Goal: Answer question/provide support: Share knowledge or assist other users

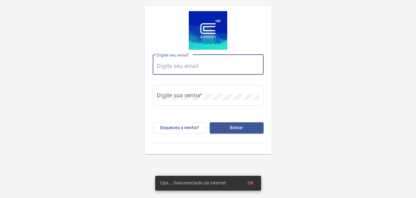
click at [223, 66] on input "Digite seu email *" at bounding box center [208, 66] width 103 height 6
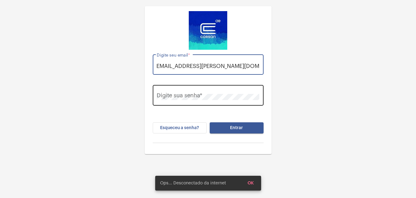
type input "[EMAIL_ADDRESS][PERSON_NAME][DOMAIN_NAME]"
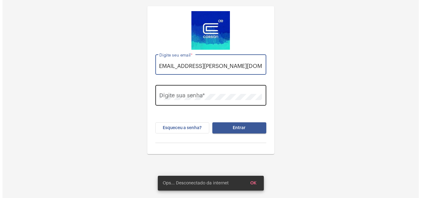
scroll to position [0, 0]
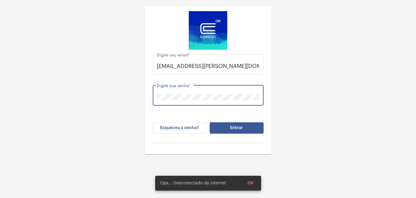
click at [244, 131] on button "Entrar" at bounding box center [237, 127] width 54 height 11
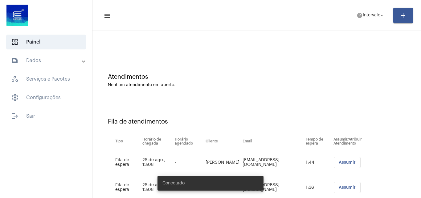
scroll to position [33, 0]
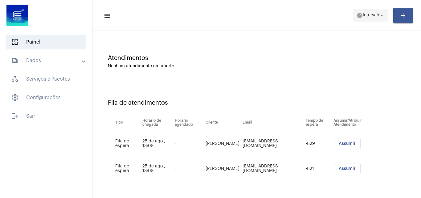
click at [365, 11] on span "help Intervalo arrow_drop_down" at bounding box center [371, 15] width 28 height 11
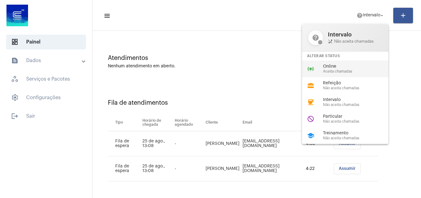
click at [336, 68] on span "Online" at bounding box center [358, 66] width 70 height 5
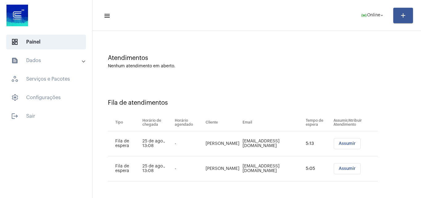
click at [351, 141] on span "Assumir" at bounding box center [347, 143] width 17 height 4
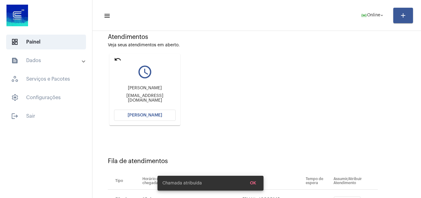
scroll to position [88, 0]
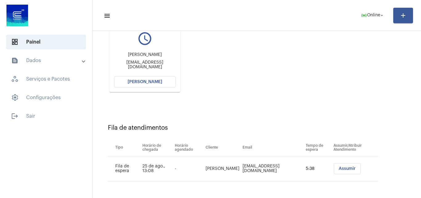
click at [146, 80] on span "[PERSON_NAME]" at bounding box center [145, 82] width 35 height 4
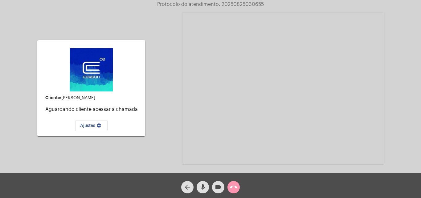
click at [231, 183] on mat-icon "call_end" at bounding box center [233, 186] width 7 height 7
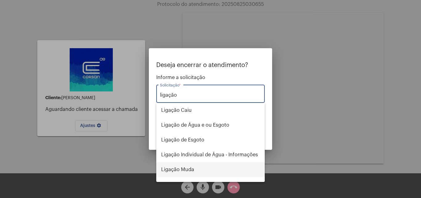
click at [193, 165] on span "Ligação Muda" at bounding box center [210, 169] width 99 height 15
type input "Ligação Muda"
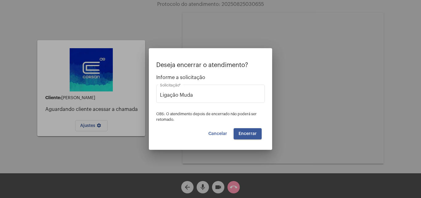
click at [252, 134] on span "Encerrar" at bounding box center [248, 133] width 18 height 4
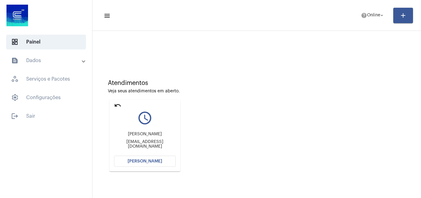
scroll to position [88, 0]
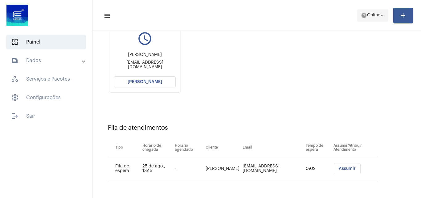
click at [369, 14] on span "Online" at bounding box center [373, 15] width 13 height 4
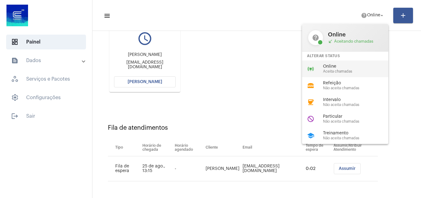
click at [342, 62] on div "online_prediction Online Aceita chamadas" at bounding box center [350, 68] width 96 height 17
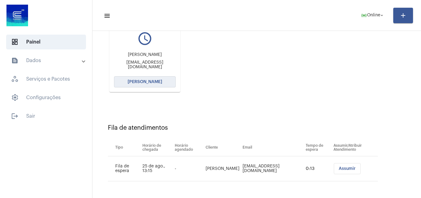
click at [159, 78] on button "[PERSON_NAME]" at bounding box center [145, 81] width 62 height 11
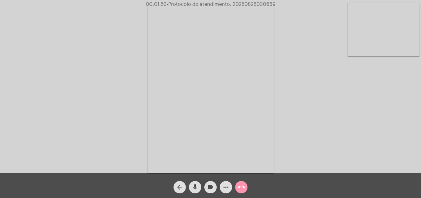
click at [197, 185] on mat-icon "mic" at bounding box center [194, 186] width 7 height 7
click at [210, 187] on mat-icon "videocam" at bounding box center [210, 186] width 7 height 7
click at [194, 188] on mat-icon "mic_off" at bounding box center [194, 186] width 7 height 7
click at [209, 189] on mat-icon "videocam_off" at bounding box center [210, 186] width 7 height 7
click at [255, 3] on span "• Protocolo do atendimento: 20250825030669" at bounding box center [221, 4] width 109 height 5
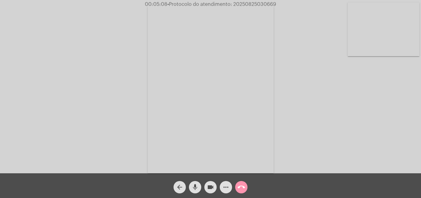
click at [255, 3] on span "• Protocolo do atendimento: 20250825030669" at bounding box center [221, 4] width 109 height 5
drag, startPoint x: 255, startPoint y: 3, endPoint x: 240, endPoint y: 2, distance: 14.9
click at [240, 2] on span "00:05:09 • Protocolo do atendimento: 20250825030669" at bounding box center [210, 4] width 136 height 6
copy span "20250825030669"
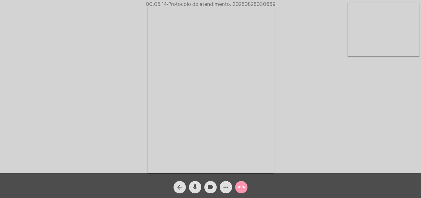
click at [309, 58] on div "Acessando Câmera e Microfone..." at bounding box center [211, 88] width 420 height 173
click at [260, 3] on span "• Protocolo do atendimento: 20250825030669" at bounding box center [220, 4] width 109 height 5
copy span "20250825030669"
click at [243, 187] on mat-icon "call_end" at bounding box center [241, 186] width 7 height 7
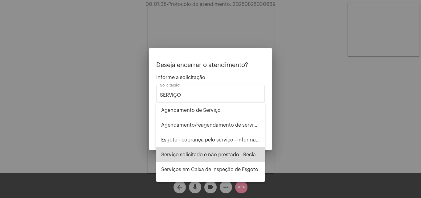
click at [215, 156] on span "Serviço solicitado e não prestado - Reclamação" at bounding box center [210, 154] width 99 height 15
type input "Serviço solicitado e não prestado - Reclamação"
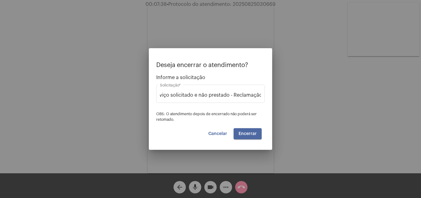
click at [244, 130] on button "Encerrar" at bounding box center [248, 133] width 28 height 11
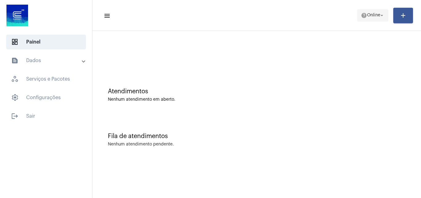
click at [364, 15] on mat-icon "help" at bounding box center [364, 15] width 6 height 6
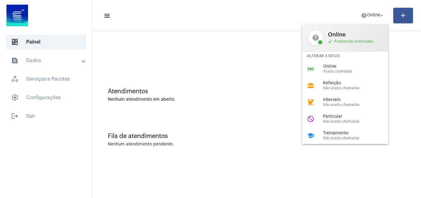
drag, startPoint x: 342, startPoint y: 72, endPoint x: 302, endPoint y: 105, distance: 52.1
click at [339, 76] on div "online_prediction Online Aceita chamadas" at bounding box center [350, 68] width 96 height 17
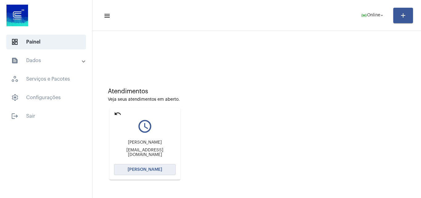
click at [153, 167] on button "[PERSON_NAME]" at bounding box center [145, 169] width 62 height 11
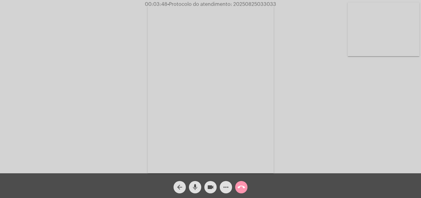
click at [257, 5] on span "• Protocolo do atendimento: 20250825033033" at bounding box center [221, 4] width 109 height 5
copy span "20250825033033"
click at [310, 106] on div "Acessando Câmera e Microfone..." at bounding box center [211, 88] width 420 height 173
click at [241, 187] on mat-icon "call_end" at bounding box center [241, 186] width 7 height 7
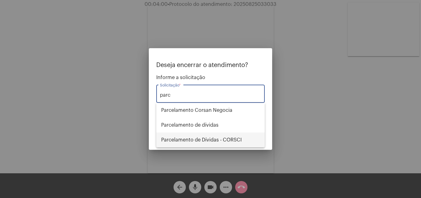
click at [206, 143] on span "Parcelamento de Dívidas - CORSCI" at bounding box center [210, 139] width 99 height 15
type input "Parcelamento de Dívidas - CORSCI"
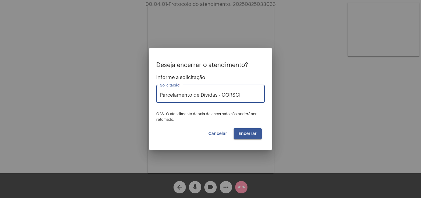
click at [252, 130] on button "Encerrar" at bounding box center [248, 133] width 28 height 11
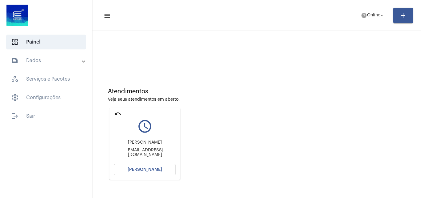
scroll to position [88, 0]
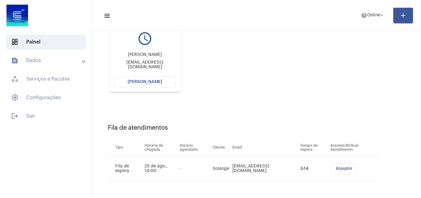
click at [162, 81] on button "[PERSON_NAME]" at bounding box center [145, 81] width 62 height 11
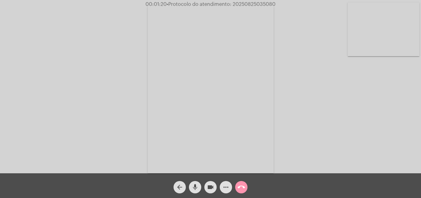
click at [379, 25] on video at bounding box center [384, 29] width 72 height 54
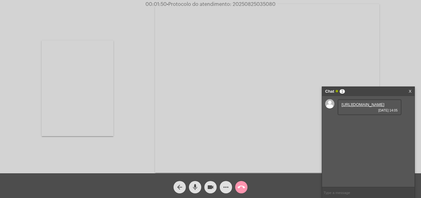
click at [355, 107] on link "[URL][DOMAIN_NAME]" at bounding box center [363, 104] width 43 height 5
click at [395, 27] on div "Acessando Câmera e Microfone..." at bounding box center [211, 87] width 420 height 173
click at [346, 124] on link "[URL][DOMAIN_NAME]" at bounding box center [363, 122] width 43 height 5
click at [94, 82] on video at bounding box center [78, 88] width 72 height 96
click at [227, 187] on mat-icon "more_horiz" at bounding box center [225, 186] width 7 height 7
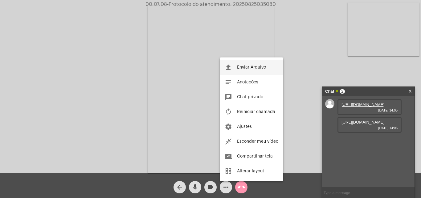
click at [247, 69] on button "file_upload Enviar Arquivo" at bounding box center [252, 67] width 64 height 15
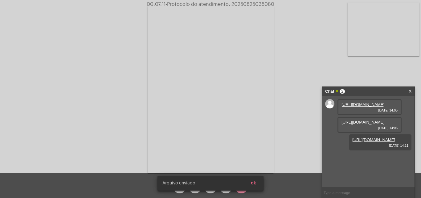
scroll to position [5, 0]
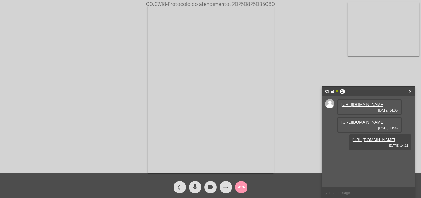
click at [261, 4] on span "• Protocolo do atendimento: 20250825035080" at bounding box center [220, 4] width 109 height 5
copy span "20250825035080"
click at [201, 68] on video at bounding box center [211, 89] width 126 height 168
click at [141, 82] on video at bounding box center [94, 88] width 126 height 168
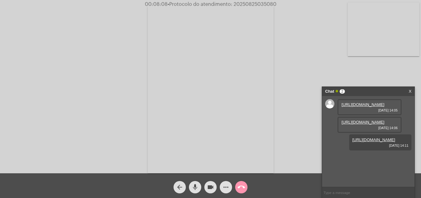
click at [243, 188] on mat-icon "call_end" at bounding box center [241, 186] width 7 height 7
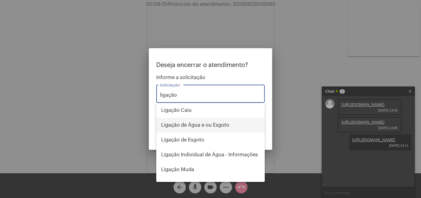
click at [217, 126] on span "Ligação de Água e ou Esgoto" at bounding box center [210, 124] width 99 height 15
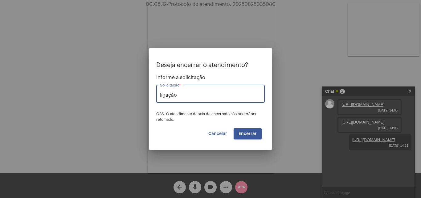
type input "Ligação de Água e ou Esgoto"
click at [248, 129] on button "Encerrar" at bounding box center [248, 133] width 28 height 11
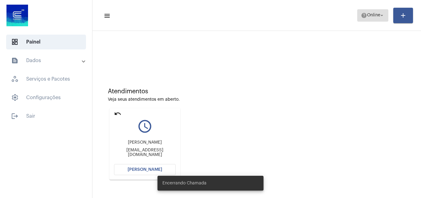
click at [374, 11] on span "help Online arrow_drop_down" at bounding box center [373, 15] width 24 height 11
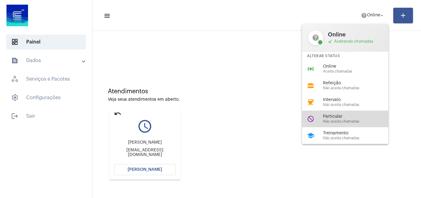
click at [347, 121] on span "Não aceita chamadas" at bounding box center [358, 121] width 70 height 4
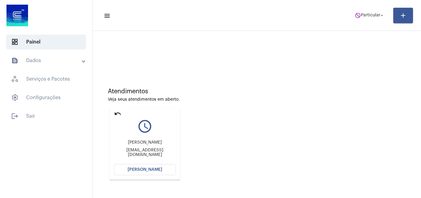
click at [118, 115] on mat-icon "undo" at bounding box center [117, 113] width 7 height 7
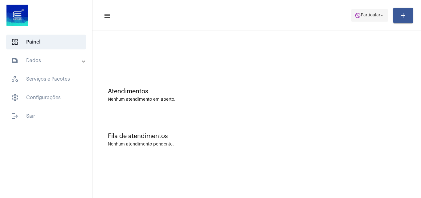
click at [358, 10] on span "do_not_disturb Particular arrow_drop_down" at bounding box center [370, 15] width 30 height 11
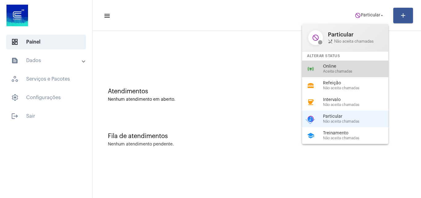
click at [348, 66] on span "Online" at bounding box center [358, 66] width 70 height 5
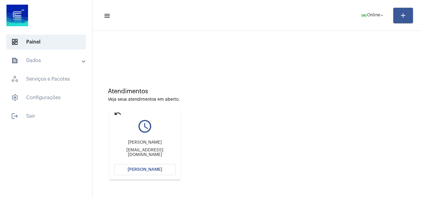
click at [117, 115] on mat-icon "undo" at bounding box center [117, 113] width 7 height 7
click at [164, 168] on button "[PERSON_NAME]" at bounding box center [145, 169] width 62 height 11
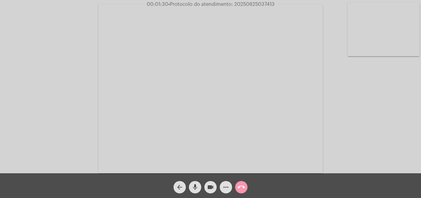
click at [400, 39] on video at bounding box center [384, 29] width 72 height 54
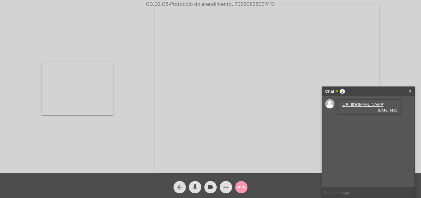
click at [361, 104] on link "[URL][DOMAIN_NAME]" at bounding box center [363, 104] width 43 height 5
click at [375, 124] on link "[URL][DOMAIN_NAME]" at bounding box center [363, 122] width 43 height 5
click at [93, 91] on video at bounding box center [78, 88] width 72 height 54
click at [224, 189] on mat-icon "more_horiz" at bounding box center [225, 186] width 7 height 7
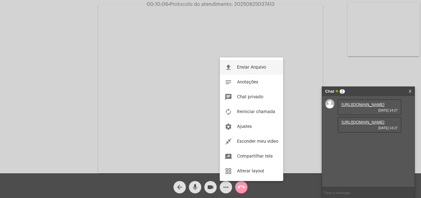
click at [259, 65] on span "Enviar Arquivo" at bounding box center [251, 67] width 29 height 4
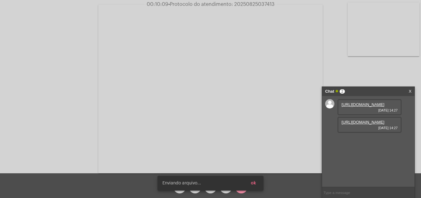
scroll to position [5, 0]
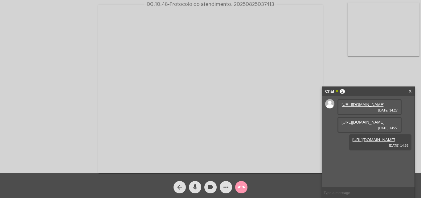
click at [250, 3] on span "• Protocolo do atendimento: 20250825037413" at bounding box center [221, 4] width 106 height 5
copy span "20250825037413"
click at [242, 188] on mat-icon "call_end" at bounding box center [241, 186] width 7 height 7
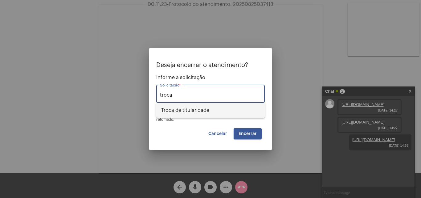
click at [220, 115] on span "Troca de titularidade" at bounding box center [210, 110] width 99 height 15
type input "Troca de titularidade"
click at [249, 135] on span "Encerrar" at bounding box center [248, 133] width 18 height 4
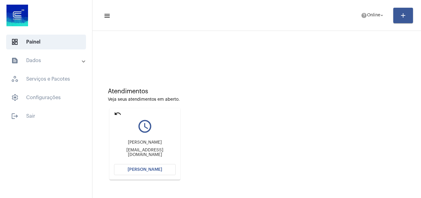
click at [118, 117] on mat-icon "undo" at bounding box center [117, 113] width 7 height 7
click at [375, 14] on span "Online" at bounding box center [373, 15] width 13 height 4
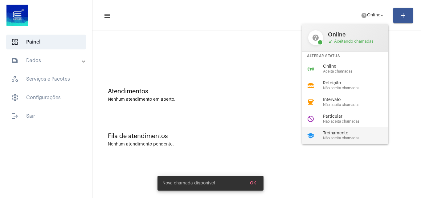
click at [344, 131] on span "Treinamento" at bounding box center [358, 133] width 70 height 5
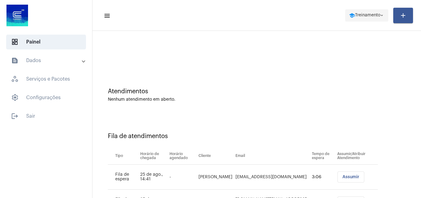
click at [368, 11] on span "school Treinamento arrow_drop_down" at bounding box center [367, 15] width 36 height 11
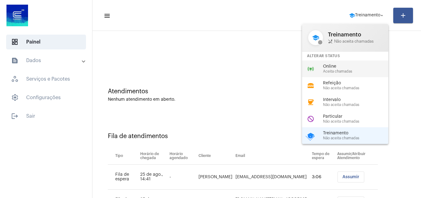
click at [338, 66] on span "Online" at bounding box center [358, 66] width 70 height 5
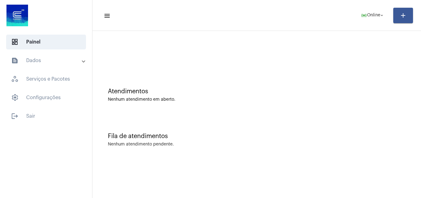
click at [56, 61] on mat-panel-title "text_snippet_outlined Dados" at bounding box center [46, 60] width 71 height 7
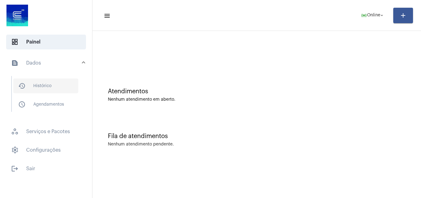
click at [54, 85] on span "history_outlined Histórico" at bounding box center [45, 85] width 65 height 15
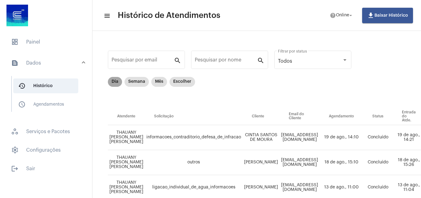
click at [115, 84] on mat-chip "Dia" at bounding box center [115, 82] width 14 height 10
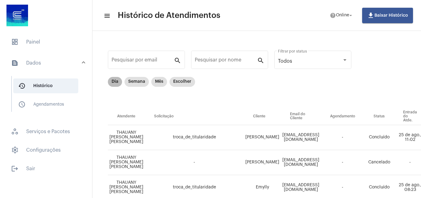
click at [113, 81] on mat-chip "Dia" at bounding box center [115, 82] width 14 height 10
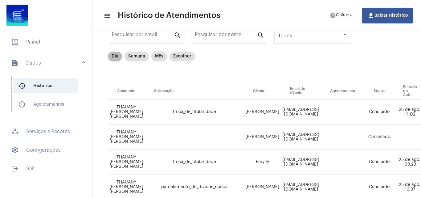
scroll to position [13, 0]
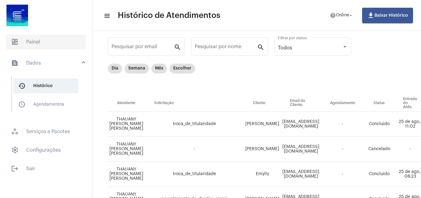
click at [50, 45] on span "dashboard Painel" at bounding box center [46, 42] width 80 height 15
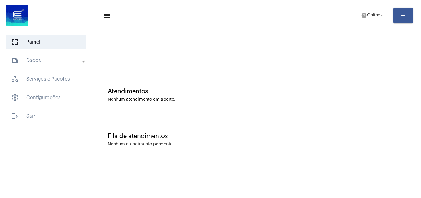
click at [299, 63] on div at bounding box center [257, 51] width 322 height 35
click at [363, 18] on mat-icon "help" at bounding box center [364, 15] width 6 height 6
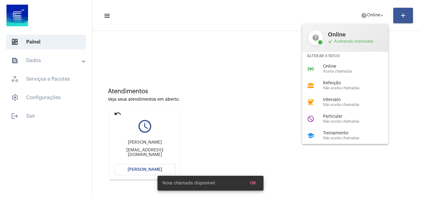
click at [234, 100] on div at bounding box center [210, 99] width 421 height 198
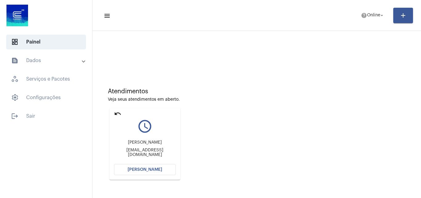
click at [369, 8] on mat-toolbar-row "menu help Online arrow_drop_down add" at bounding box center [256, 16] width 329 height 20
click at [372, 14] on span "Online" at bounding box center [373, 15] width 13 height 4
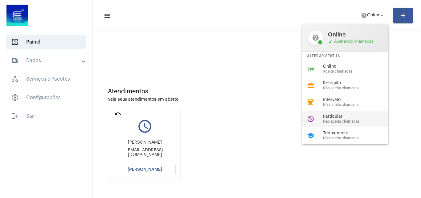
click at [349, 125] on div "do_not_disturb Particular Não aceita chamadas" at bounding box center [350, 118] width 96 height 17
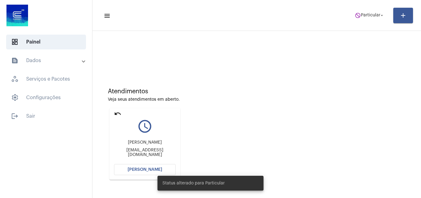
click at [120, 114] on mat-icon "undo" at bounding box center [117, 113] width 7 height 7
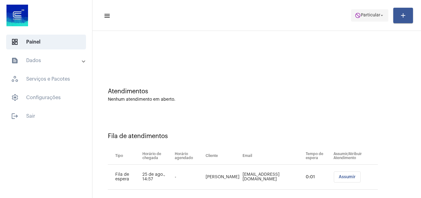
click at [380, 13] on mat-icon "arrow_drop_down" at bounding box center [382, 16] width 6 height 6
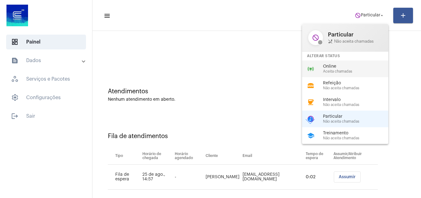
click at [357, 70] on span "Aceita chamadas" at bounding box center [358, 71] width 70 height 4
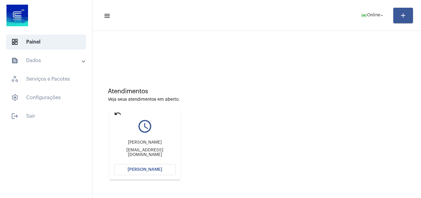
click at [150, 167] on span "[PERSON_NAME]" at bounding box center [145, 169] width 35 height 4
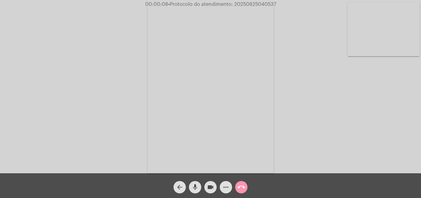
drag, startPoint x: 150, startPoint y: 167, endPoint x: 408, endPoint y: 122, distance: 262.2
click at [408, 122] on div "Acessando Câmera e Microfone..." at bounding box center [211, 88] width 420 height 173
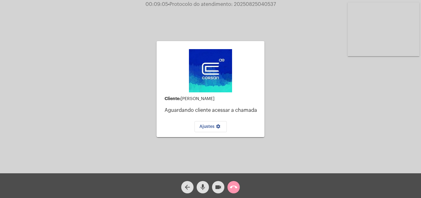
click at [240, 185] on div "call_end" at bounding box center [233, 185] width 15 height 15
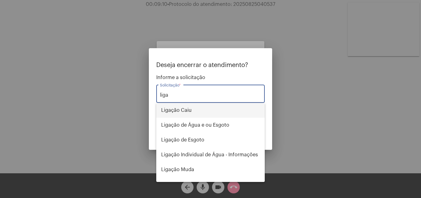
click at [201, 111] on span "Ligação Caiu" at bounding box center [210, 110] width 99 height 15
type input "Ligação Caiu"
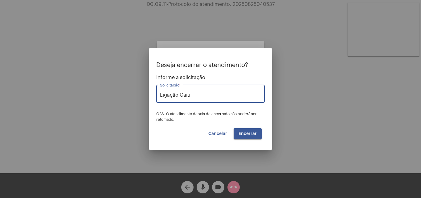
click at [257, 132] on button "Encerrar" at bounding box center [248, 133] width 28 height 11
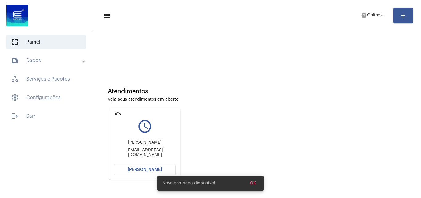
click at [328, 75] on div "Atendimentos Veja seus atendimentos em aberto. undo query_builder Alessandro [E…" at bounding box center [257, 131] width 322 height 124
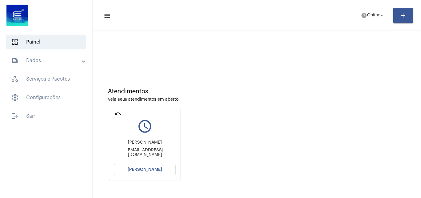
click at [118, 112] on mat-icon "undo" at bounding box center [117, 113] width 7 height 7
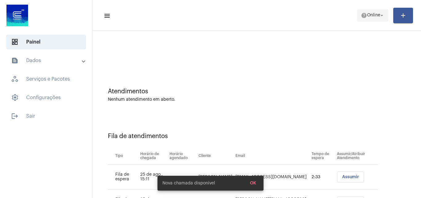
click at [376, 13] on span "Online" at bounding box center [373, 15] width 13 height 4
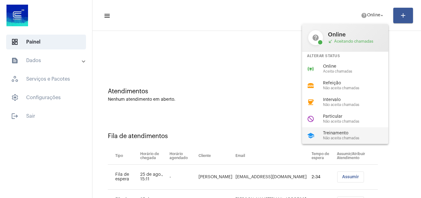
click at [337, 138] on span "Não aceita chamadas" at bounding box center [358, 138] width 70 height 4
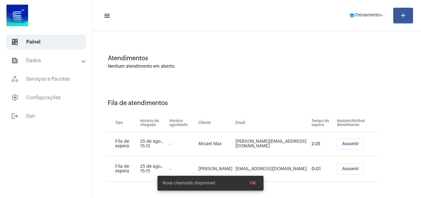
scroll to position [33, 0]
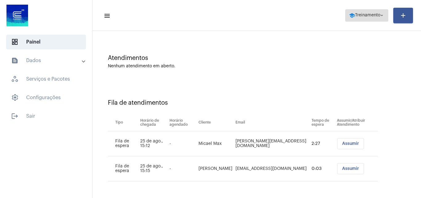
click at [365, 14] on span "Treinamento" at bounding box center [367, 15] width 25 height 4
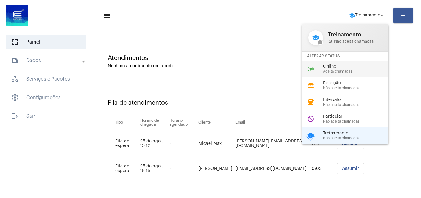
click at [353, 63] on div "online_prediction Online Aceita chamadas" at bounding box center [350, 68] width 96 height 17
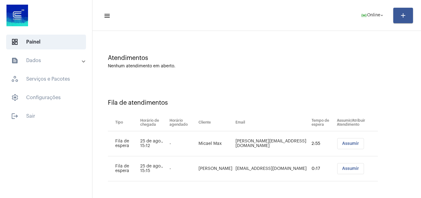
click at [345, 141] on button "Assumir" at bounding box center [350, 143] width 27 height 11
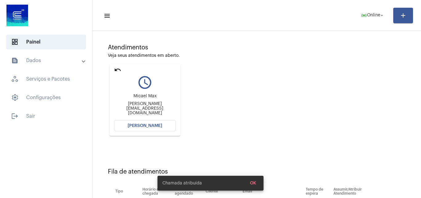
scroll to position [88, 0]
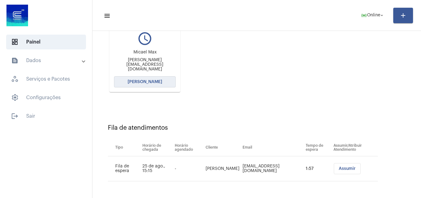
click at [161, 82] on button "[PERSON_NAME]" at bounding box center [145, 81] width 62 height 11
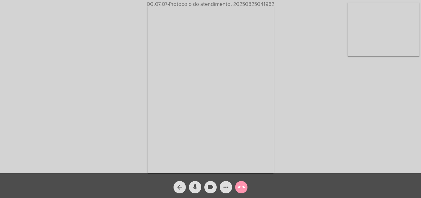
click at [193, 191] on mat-icon "mic" at bounding box center [194, 186] width 7 height 7
click at [210, 191] on mat-icon "videocam" at bounding box center [210, 186] width 7 height 7
click at [195, 188] on mat-icon "mic_off" at bounding box center [194, 186] width 7 height 7
click at [208, 187] on mat-icon "videocam_off" at bounding box center [210, 186] width 7 height 7
click at [257, 2] on span "• Protocolo do atendimento: 20250825041962" at bounding box center [220, 4] width 107 height 5
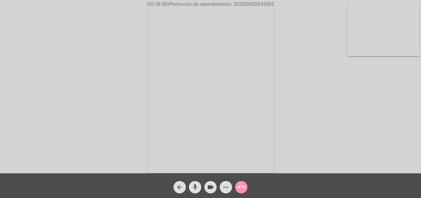
click at [257, 2] on span "• Protocolo do atendimento: 20250825041962" at bounding box center [220, 4] width 107 height 5
copy span "20250825041962"
click at [307, 76] on div "Acessando Câmera e Microfone..." at bounding box center [211, 88] width 420 height 173
click at [240, 187] on mat-icon "call_end" at bounding box center [241, 186] width 7 height 7
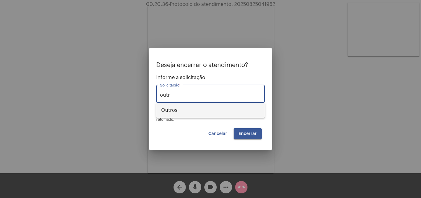
click at [215, 112] on span "Outros" at bounding box center [210, 110] width 99 height 15
type input "Outros"
click at [248, 130] on button "Encerrar" at bounding box center [248, 133] width 28 height 11
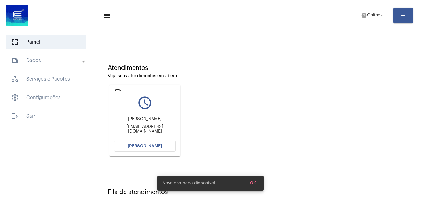
scroll to position [43, 0]
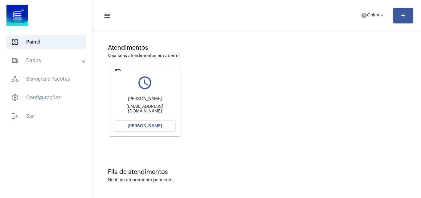
click at [115, 69] on mat-icon "undo" at bounding box center [117, 69] width 7 height 7
click at [379, 14] on span "Online" at bounding box center [373, 15] width 13 height 4
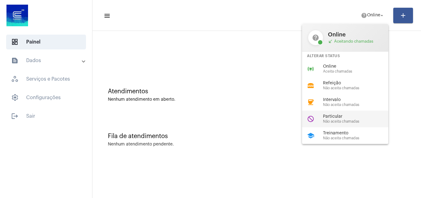
scroll to position [0, 0]
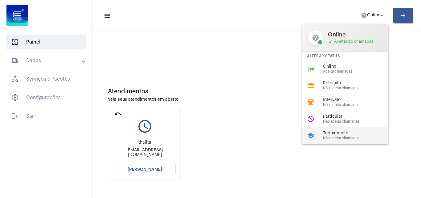
click at [337, 134] on span "Treinamento" at bounding box center [358, 133] width 70 height 5
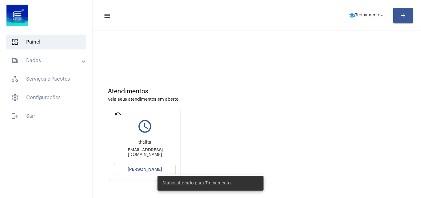
click at [119, 115] on mat-icon "undo" at bounding box center [117, 113] width 7 height 7
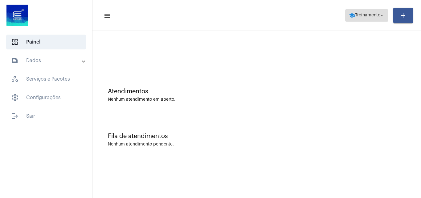
click at [369, 11] on span "school Treinamento arrow_drop_down" at bounding box center [367, 15] width 36 height 11
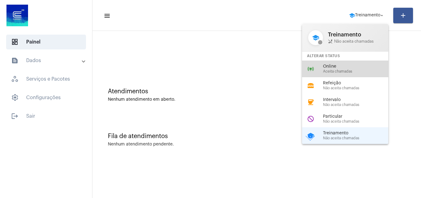
click at [338, 68] on span "Online" at bounding box center [358, 66] width 70 height 5
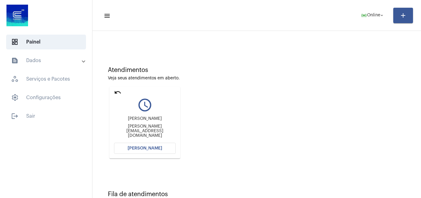
scroll to position [43, 0]
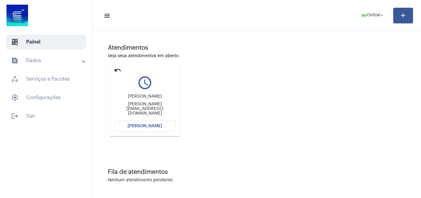
click at [147, 128] on span "[PERSON_NAME]" at bounding box center [145, 126] width 35 height 4
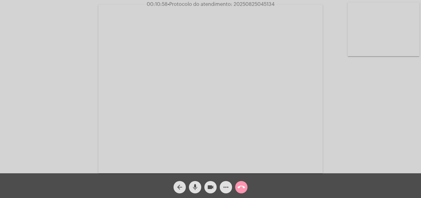
click at [195, 187] on mat-icon "mic" at bounding box center [194, 186] width 7 height 7
click at [209, 186] on mat-icon "videocam" at bounding box center [210, 186] width 7 height 7
click at [199, 188] on button "mic_off" at bounding box center [195, 187] width 12 height 12
click at [208, 188] on mat-icon "videocam_off" at bounding box center [210, 186] width 7 height 7
click at [258, 5] on span "• Protocolo do atendimento: 20250825045134" at bounding box center [221, 4] width 107 height 5
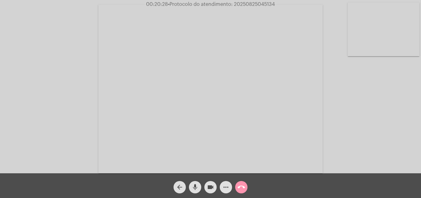
click at [258, 5] on span "• Protocolo do atendimento: 20250825045134" at bounding box center [221, 4] width 107 height 5
copy span "20250825045134"
click at [307, 16] on video at bounding box center [210, 89] width 224 height 168
click at [85, 17] on video at bounding box center [106, 88] width 201 height 151
copy span "20250825045134"
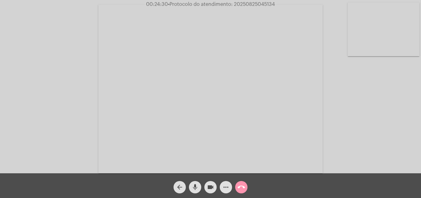
click at [228, 189] on mat-icon "more_horiz" at bounding box center [225, 186] width 7 height 7
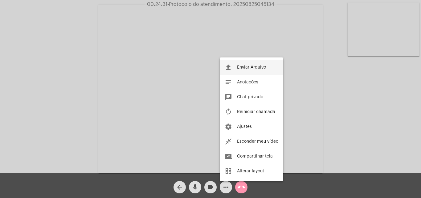
click at [256, 64] on button "file_upload Enviar Arquivo" at bounding box center [252, 67] width 64 height 15
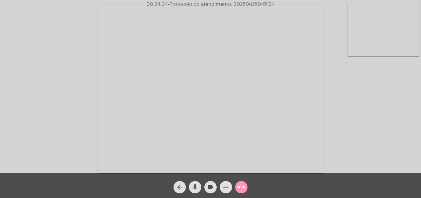
click at [226, 187] on mat-icon "more_horiz" at bounding box center [225, 186] width 7 height 7
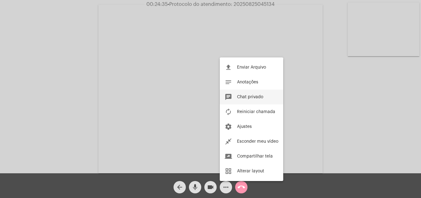
click at [259, 98] on span "Chat privado" at bounding box center [250, 97] width 26 height 4
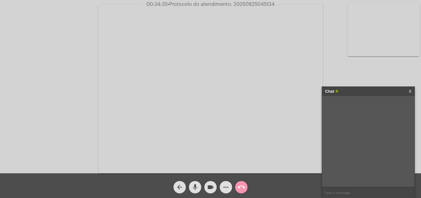
click at [361, 187] on input "text" at bounding box center [368, 192] width 92 height 11
paste input "20250825045134"
type input "20250825045134"
click at [257, 3] on span "• Protocolo do atendimento: 20250825045134" at bounding box center [221, 4] width 107 height 5
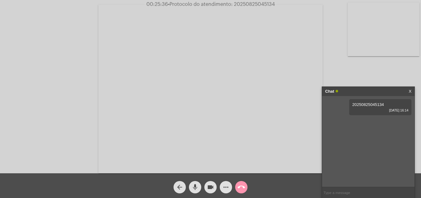
click at [257, 3] on span "• Protocolo do atendimento: 20250825045134" at bounding box center [221, 4] width 107 height 5
click at [258, 3] on span "• Protocolo do atendimento: 20250825045134" at bounding box center [221, 4] width 107 height 5
click at [258, 4] on span "• Protocolo do atendimento: 20250825045134" at bounding box center [221, 4] width 107 height 5
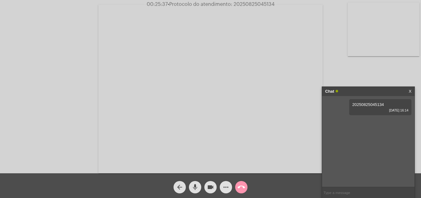
click at [262, 4] on span "• Protocolo do atendimento: 20250825045134" at bounding box center [221, 4] width 107 height 5
copy span "20250825045134"
click at [244, 190] on mat-icon "call_end" at bounding box center [241, 186] width 7 height 7
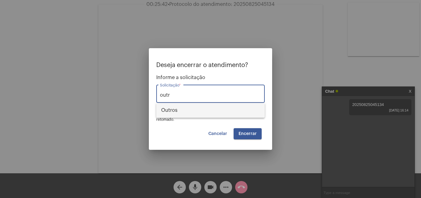
click at [205, 108] on span "Outros" at bounding box center [210, 110] width 99 height 15
type input "Outros"
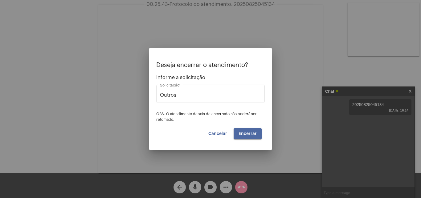
click at [250, 132] on span "Encerrar" at bounding box center [248, 133] width 18 height 4
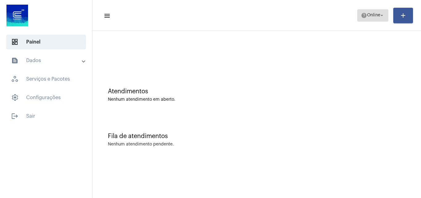
click at [375, 12] on span "help Online arrow_drop_down" at bounding box center [373, 15] width 24 height 11
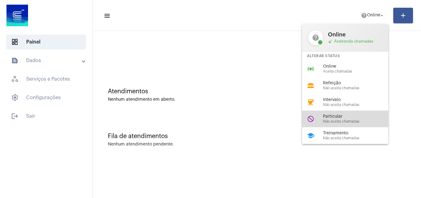
click at [347, 125] on div "do_not_disturb Particular Não aceita chamadas" at bounding box center [350, 118] width 96 height 17
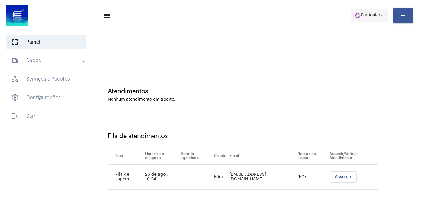
click at [369, 12] on span "do_not_disturb Particular arrow_drop_down" at bounding box center [370, 15] width 30 height 11
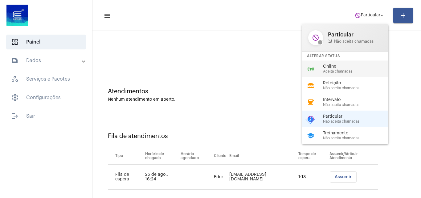
click at [346, 69] on span "Aceita chamadas" at bounding box center [358, 71] width 70 height 4
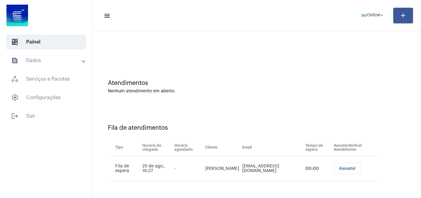
scroll to position [88, 0]
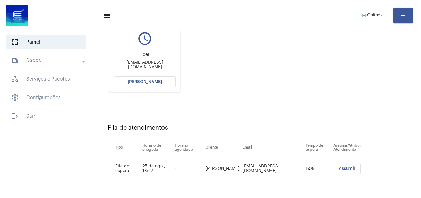
click at [170, 79] on button "[PERSON_NAME]" at bounding box center [145, 81] width 62 height 11
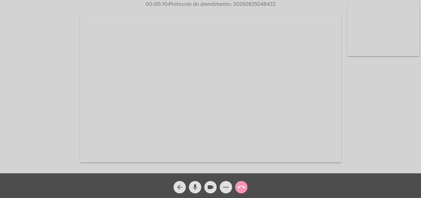
click at [256, 106] on video at bounding box center [210, 88] width 261 height 147
click at [156, 90] on video at bounding box center [106, 87] width 201 height 113
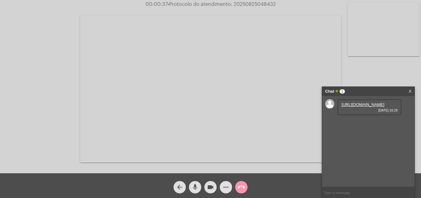
click at [369, 107] on link "[URL][DOMAIN_NAME]" at bounding box center [363, 104] width 43 height 5
click at [373, 124] on link "[URL][DOMAIN_NAME]" at bounding box center [363, 122] width 43 height 5
click at [373, 142] on link "[URL][DOMAIN_NAME]" at bounding box center [363, 139] width 43 height 5
click at [225, 185] on mat-icon "more_horiz" at bounding box center [225, 186] width 7 height 7
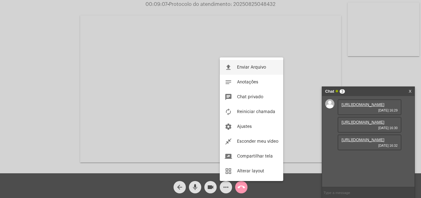
click at [255, 66] on span "Enviar Arquivo" at bounding box center [251, 67] width 29 height 4
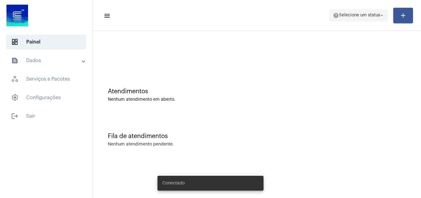
click at [350, 13] on span "help Selecione um status arrow_drop_down" at bounding box center [359, 15] width 52 height 11
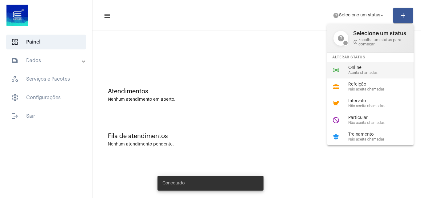
click at [365, 71] on span "Aceita chamadas" at bounding box center [383, 73] width 70 height 4
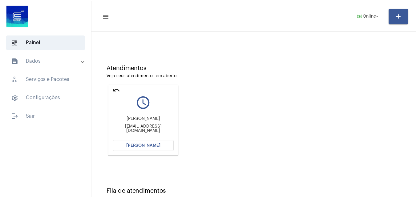
scroll to position [43, 0]
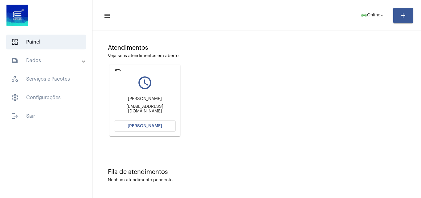
click at [150, 127] on span "[PERSON_NAME]" at bounding box center [145, 126] width 35 height 4
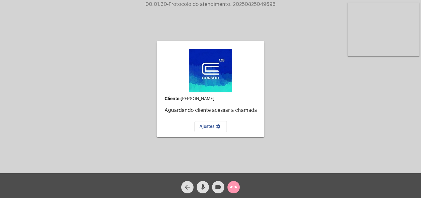
click at [374, 28] on video at bounding box center [384, 29] width 72 height 54
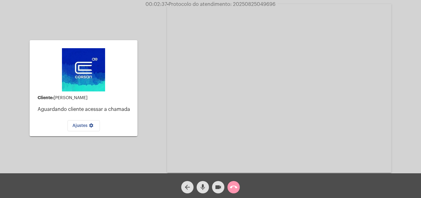
click at [234, 189] on mat-icon "call_end" at bounding box center [233, 186] width 7 height 7
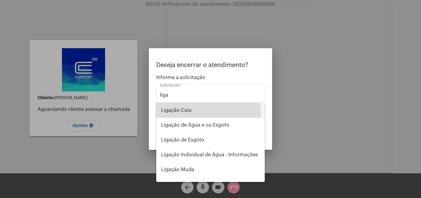
click at [192, 113] on span "Ligação Caiu" at bounding box center [210, 110] width 99 height 15
type input "Ligação Caiu"
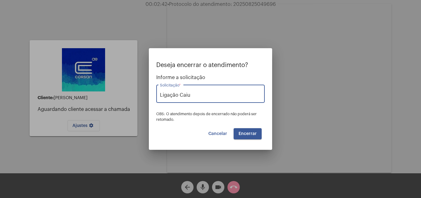
click at [249, 136] on button "Encerrar" at bounding box center [248, 133] width 28 height 11
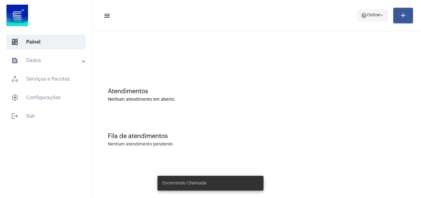
click at [361, 16] on mat-icon "help" at bounding box center [364, 15] width 6 height 6
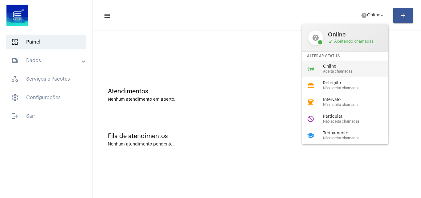
click at [342, 70] on span "Aceita chamadas" at bounding box center [358, 71] width 70 height 4
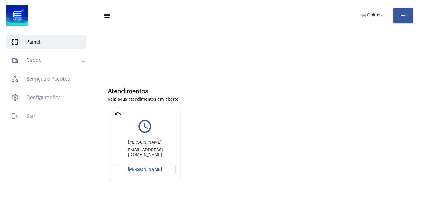
click at [120, 115] on mat-icon "undo" at bounding box center [117, 113] width 7 height 7
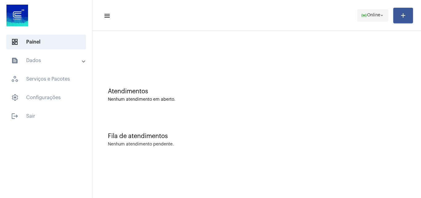
click at [377, 13] on span "Online" at bounding box center [373, 15] width 13 height 4
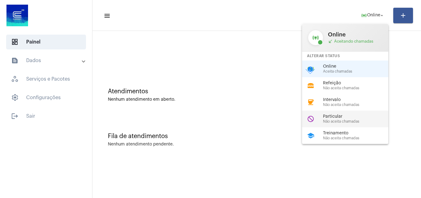
click at [342, 124] on div "do_not_disturb Particular Não aceita chamadas" at bounding box center [350, 118] width 96 height 17
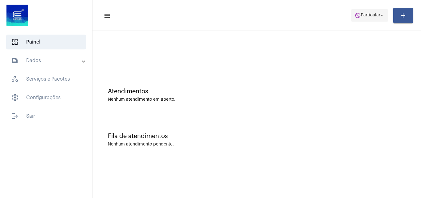
click at [371, 18] on span "do_not_disturb Particular arrow_drop_down" at bounding box center [370, 15] width 30 height 11
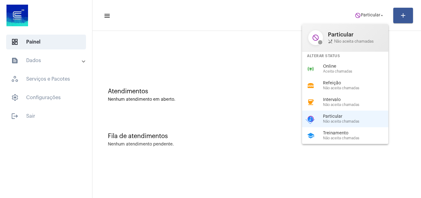
click at [340, 64] on span "Online" at bounding box center [358, 66] width 70 height 5
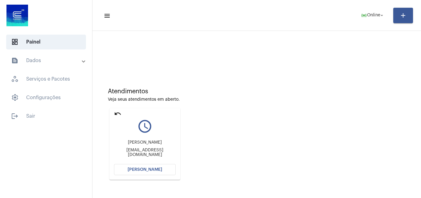
click at [158, 170] on span "[PERSON_NAME]" at bounding box center [145, 169] width 35 height 4
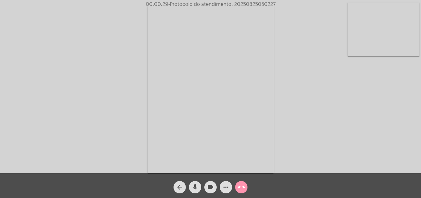
click at [399, 30] on video at bounding box center [384, 29] width 72 height 54
click at [87, 95] on video at bounding box center [78, 88] width 72 height 96
click at [223, 186] on mat-icon "more_horiz" at bounding box center [225, 186] width 7 height 7
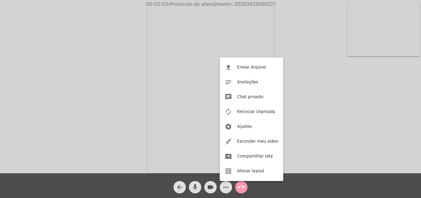
click at [326, 110] on div at bounding box center [210, 99] width 421 height 198
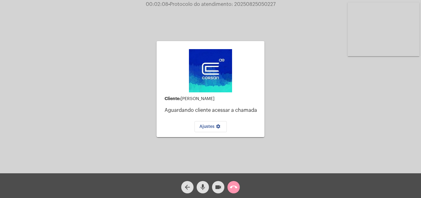
click at [375, 26] on video at bounding box center [384, 29] width 72 height 54
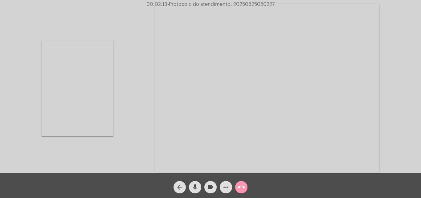
click at [87, 77] on video at bounding box center [78, 88] width 72 height 96
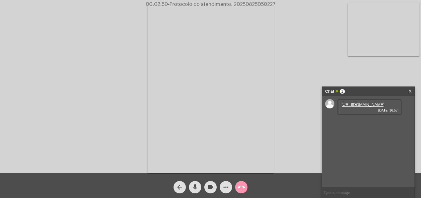
click at [363, 103] on link "https://neft-transfer-bucket.s3.amazonaws.com/temp-d26dda53-1a74-1980-a56e-c257…" at bounding box center [363, 104] width 43 height 5
drag, startPoint x: 331, startPoint y: 8, endPoint x: 312, endPoint y: 8, distance: 19.1
click at [331, 8] on div "Acessando Câmera e Microfone..." at bounding box center [211, 88] width 420 height 173
click at [382, 47] on video at bounding box center [384, 29] width 72 height 54
click at [59, 102] on video at bounding box center [78, 88] width 72 height 96
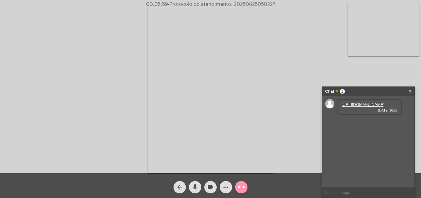
click at [374, 38] on video at bounding box center [384, 29] width 72 height 54
click at [82, 108] on video at bounding box center [78, 88] width 72 height 96
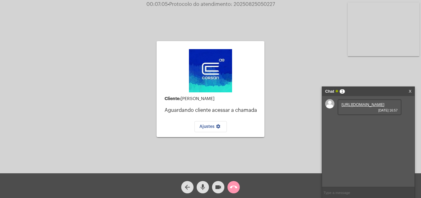
click at [234, 189] on mat-icon "call_end" at bounding box center [233, 186] width 7 height 7
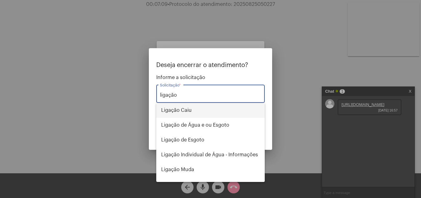
click at [174, 112] on span "Ligação Caiu" at bounding box center [210, 110] width 99 height 15
type input "Ligação Caiu"
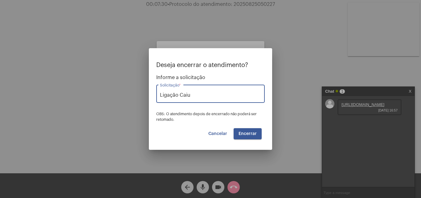
click at [255, 135] on span "Encerrar" at bounding box center [248, 133] width 18 height 4
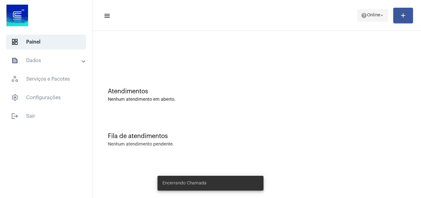
click at [378, 13] on span "Online" at bounding box center [373, 15] width 13 height 4
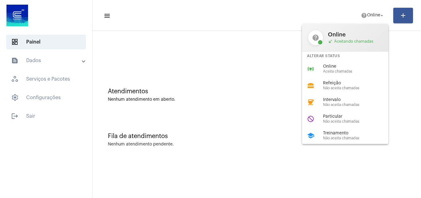
click at [33, 117] on div at bounding box center [210, 99] width 421 height 198
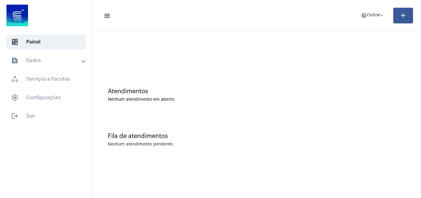
click at [33, 117] on span "logout Sair" at bounding box center [46, 116] width 80 height 15
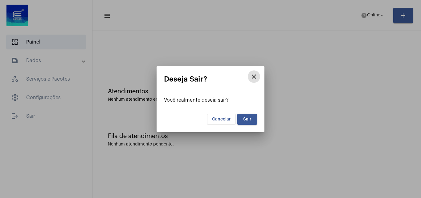
click at [250, 119] on span "Sair" at bounding box center [247, 119] width 8 height 4
